Goal: Task Accomplishment & Management: Manage account settings

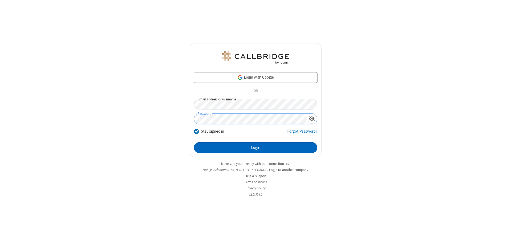
click at [256, 148] on button "Login" at bounding box center [255, 147] width 123 height 11
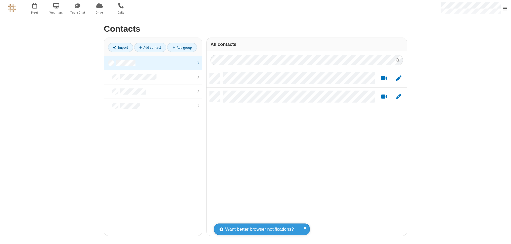
scroll to position [162, 196]
click at [153, 63] on link at bounding box center [153, 63] width 98 height 14
click at [150, 47] on link "Add contact" at bounding box center [150, 47] width 32 height 9
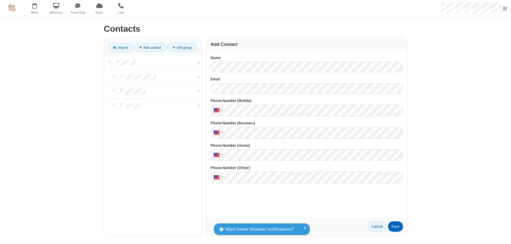
click at [396, 226] on button "Save" at bounding box center [395, 226] width 15 height 11
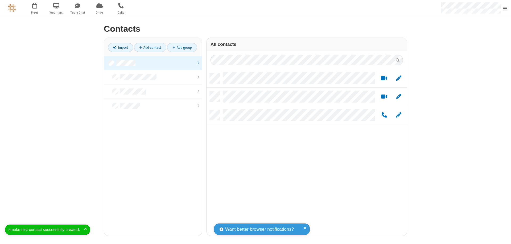
scroll to position [162, 196]
